Goal: Information Seeking & Learning: Learn about a topic

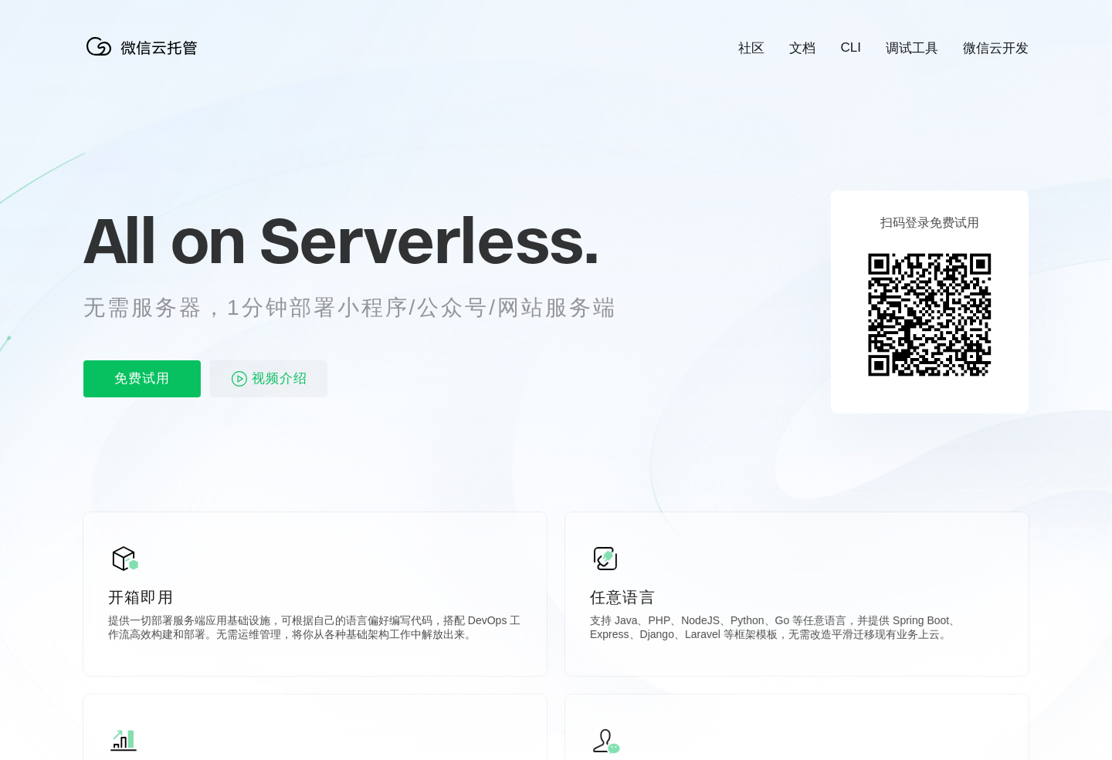
scroll to position [0, 2745]
click at [977, 598] on p "任意语言" at bounding box center [797, 598] width 414 height 22
click at [925, 44] on link "调试工具" at bounding box center [911, 48] width 52 height 18
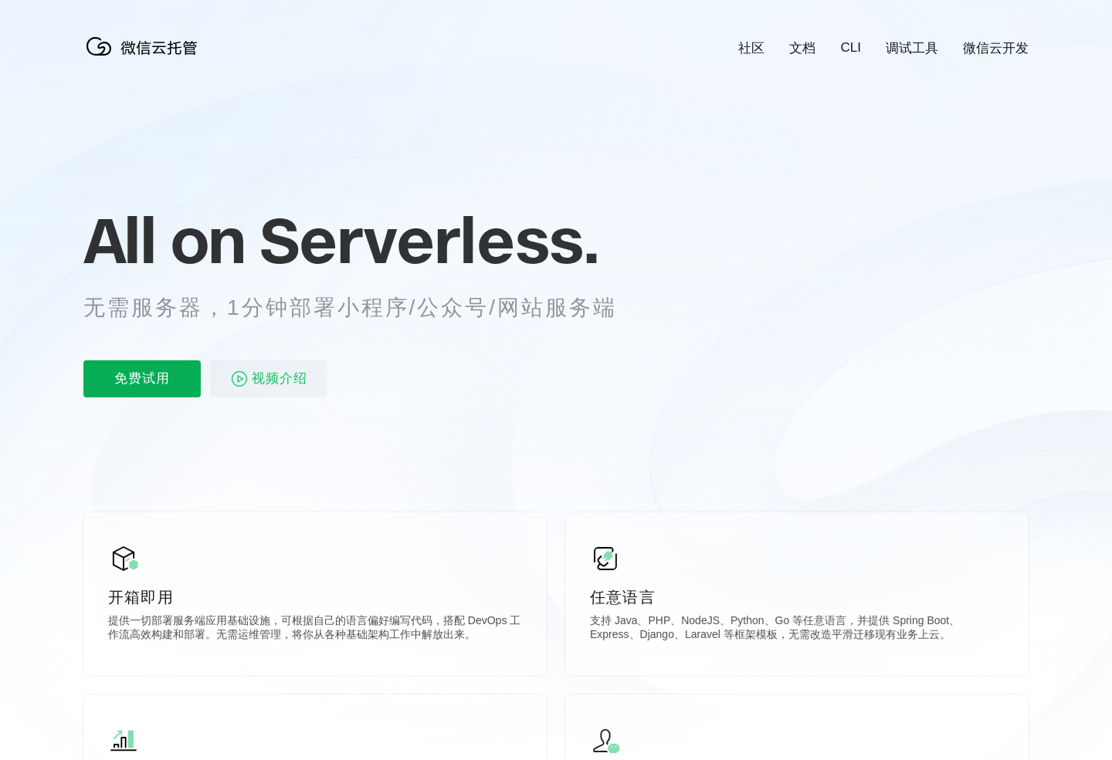
scroll to position [0, 2745]
click at [1018, 36] on icon at bounding box center [556, 417] width 1482 height 834
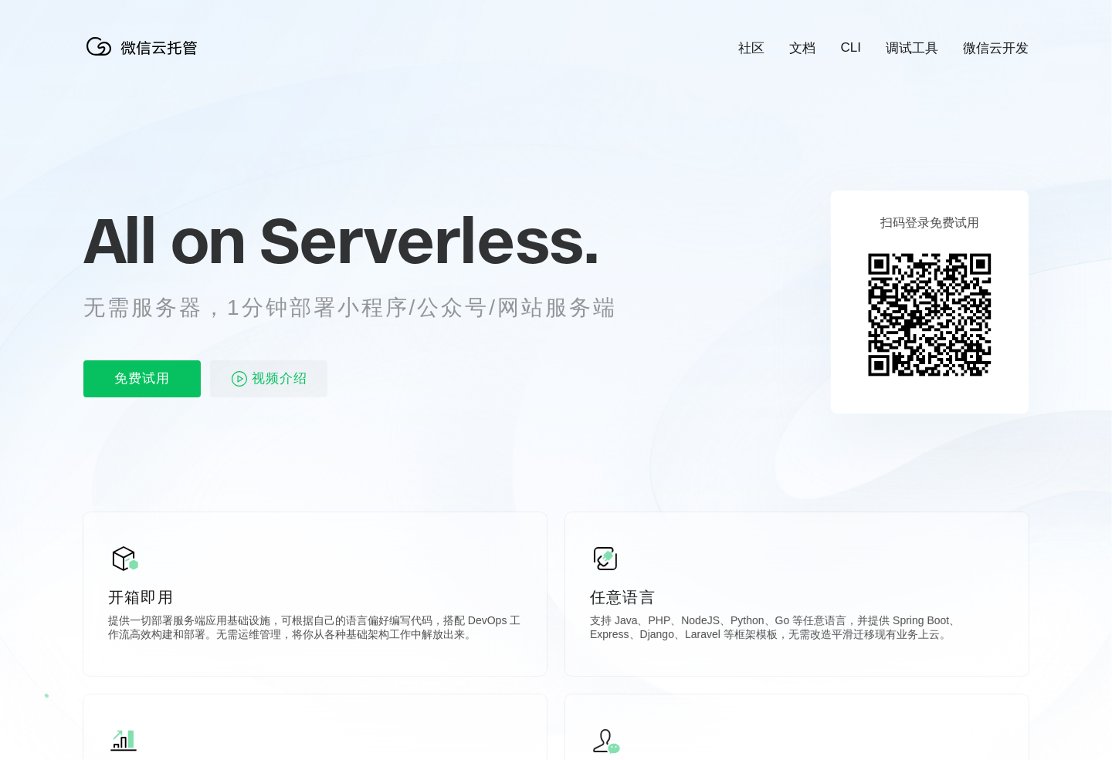
click at [1004, 42] on link "微信云开发" at bounding box center [996, 48] width 66 height 18
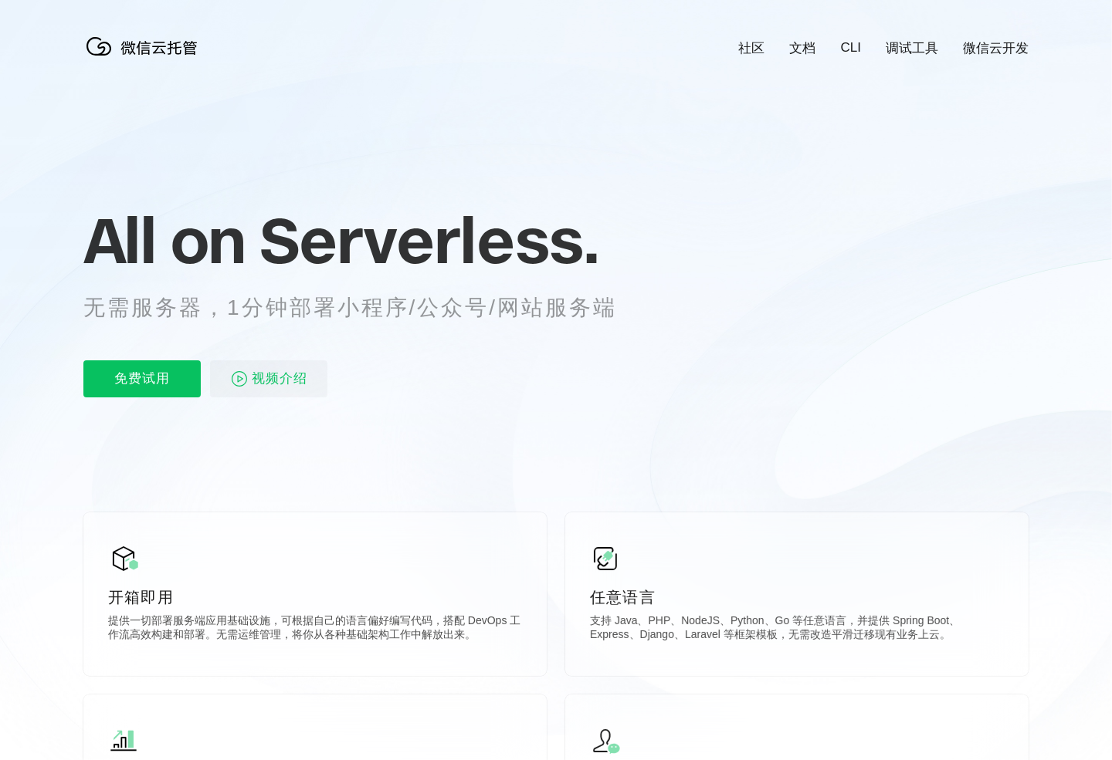
scroll to position [0, 2745]
click at [130, 368] on p "免费试用" at bounding box center [141, 379] width 117 height 37
